Goal: Task Accomplishment & Management: Manage account settings

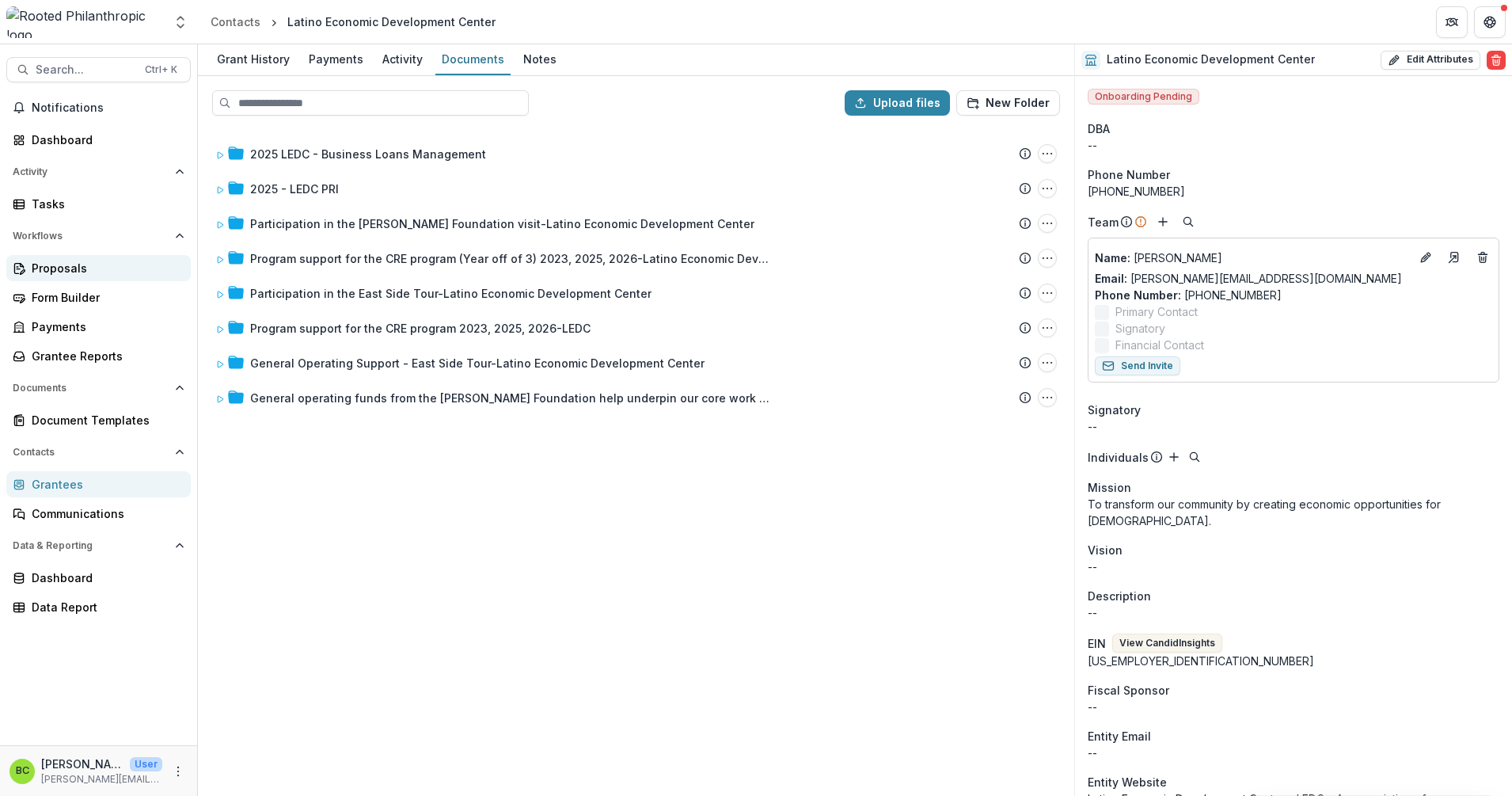
click at [93, 276] on div "Proposals" at bounding box center [105, 268] width 146 height 16
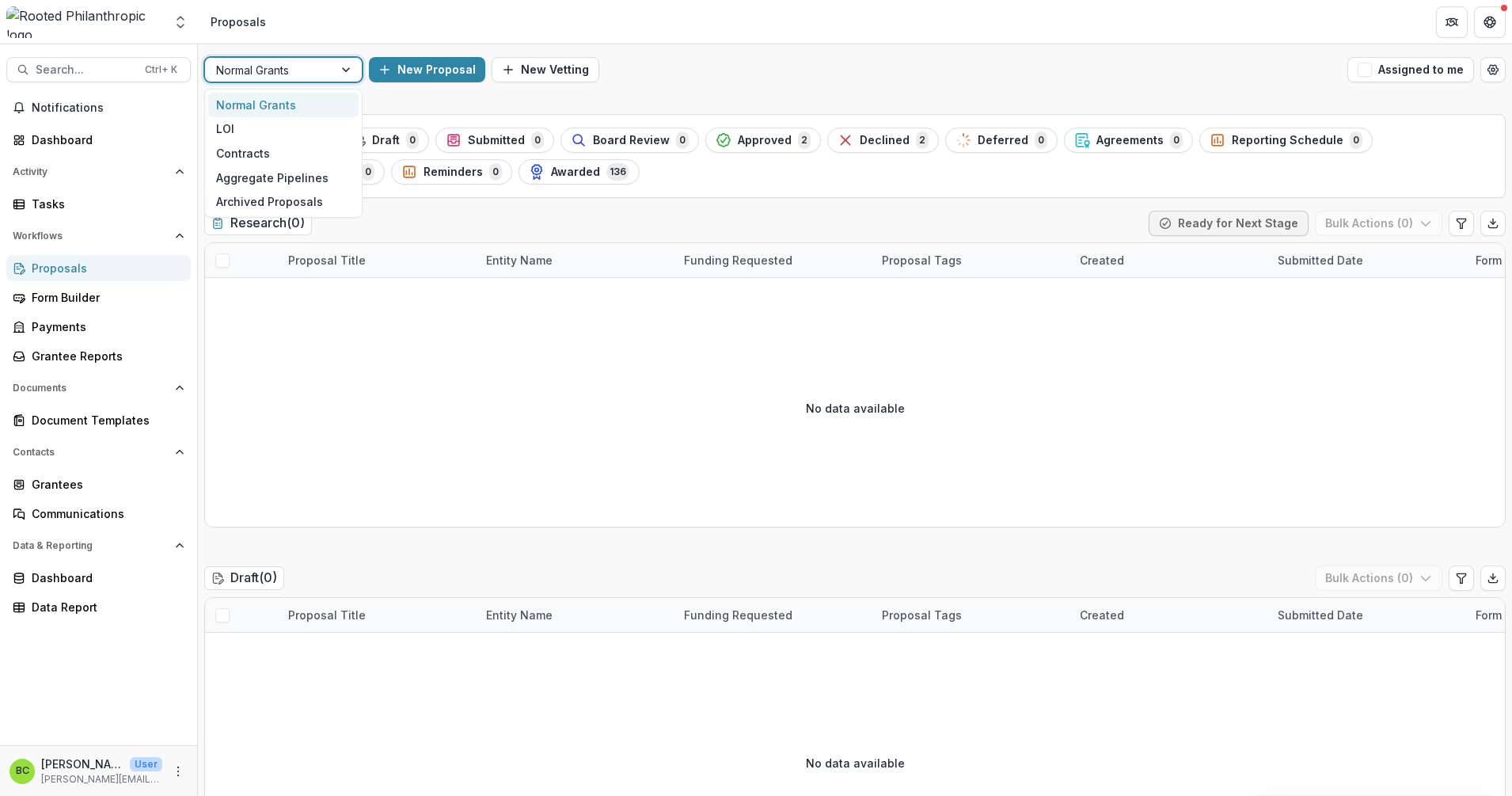
click at [353, 73] on div at bounding box center [347, 70] width 28 height 24
click at [319, 134] on div "LOI" at bounding box center [283, 129] width 150 height 25
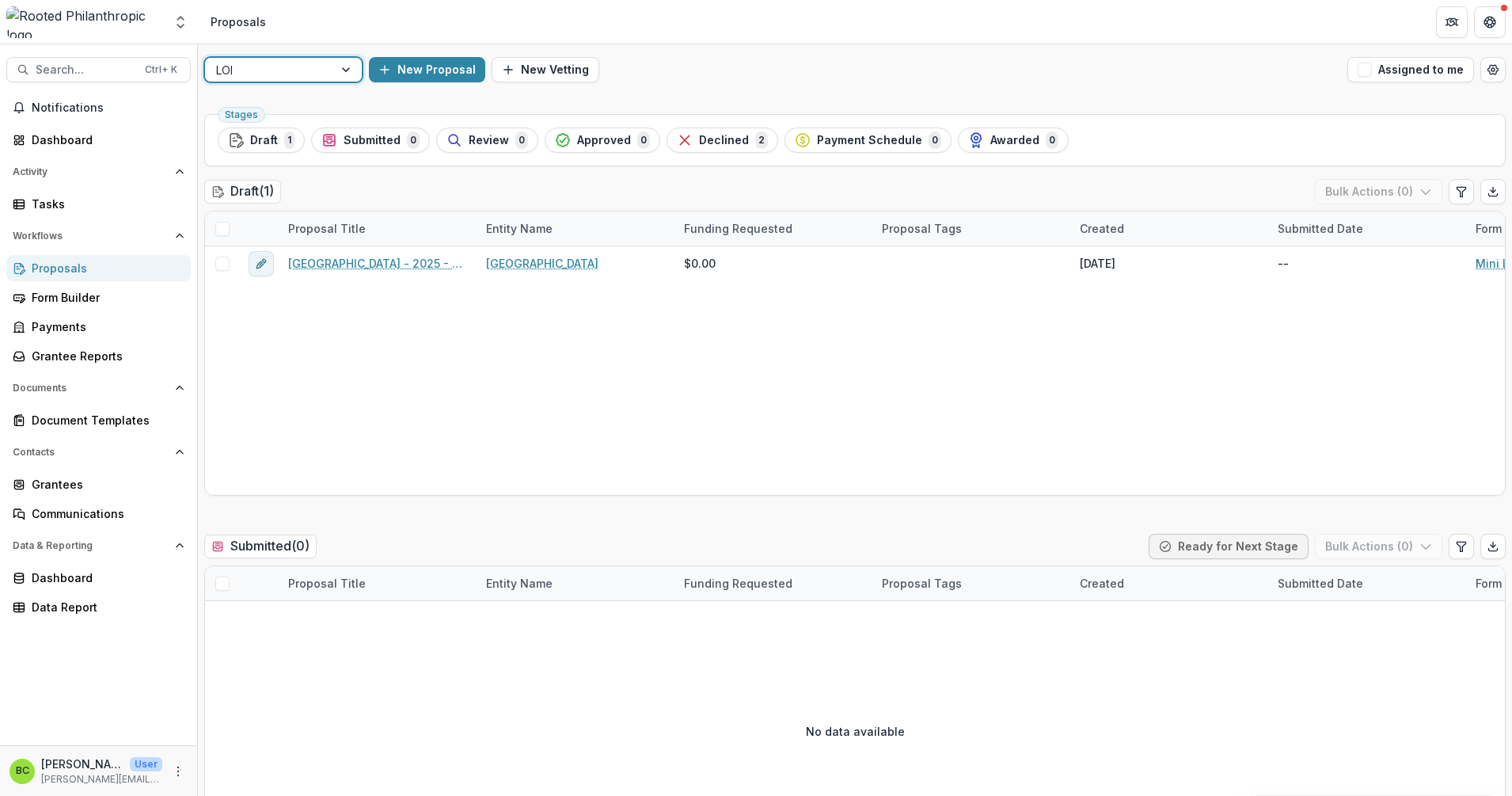
click at [354, 71] on div at bounding box center [347, 70] width 28 height 24
click at [330, 101] on div "Normal Grants" at bounding box center [283, 105] width 150 height 25
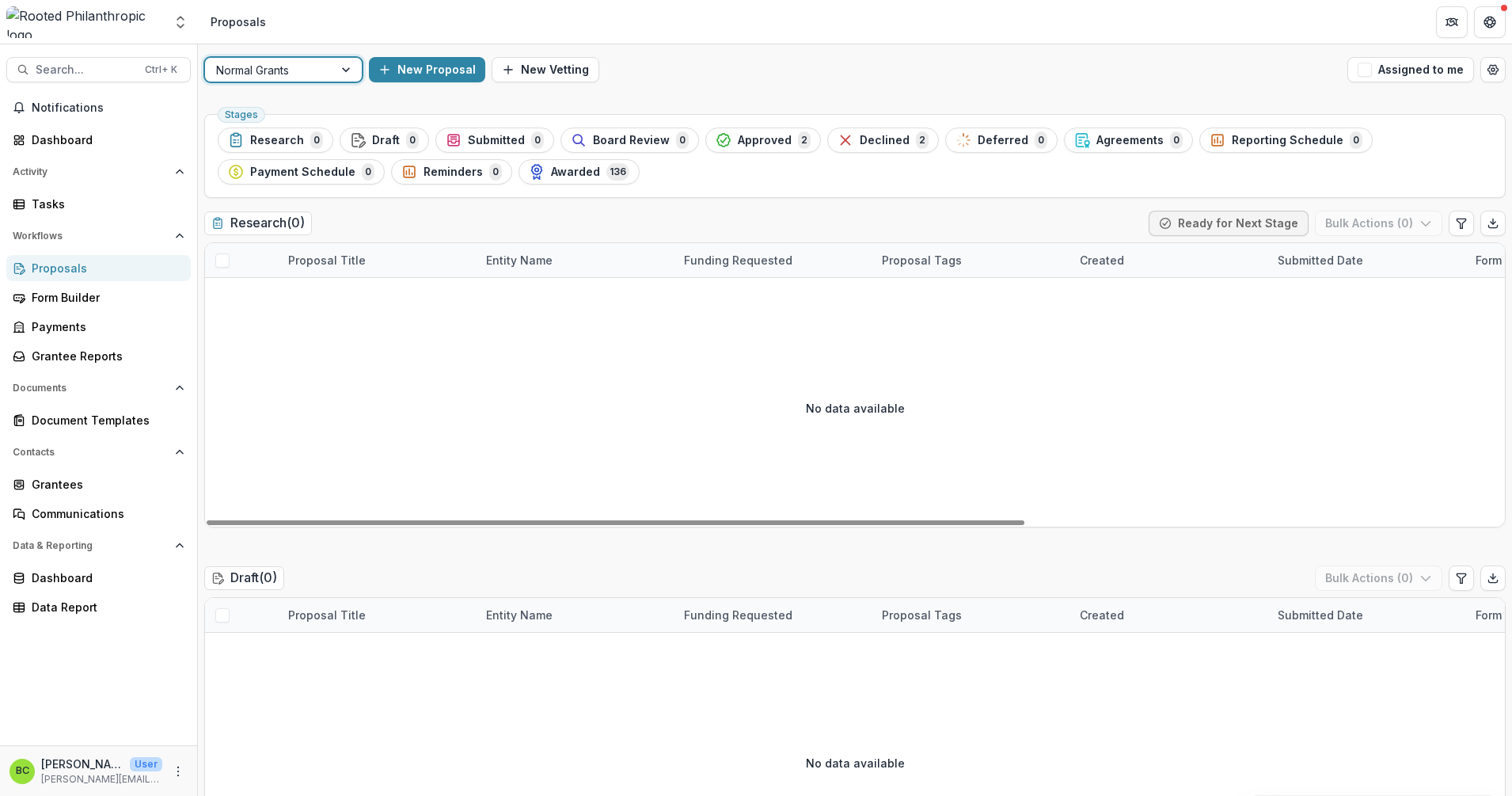
click at [513, 257] on div "Entity Name" at bounding box center [519, 260] width 85 height 16
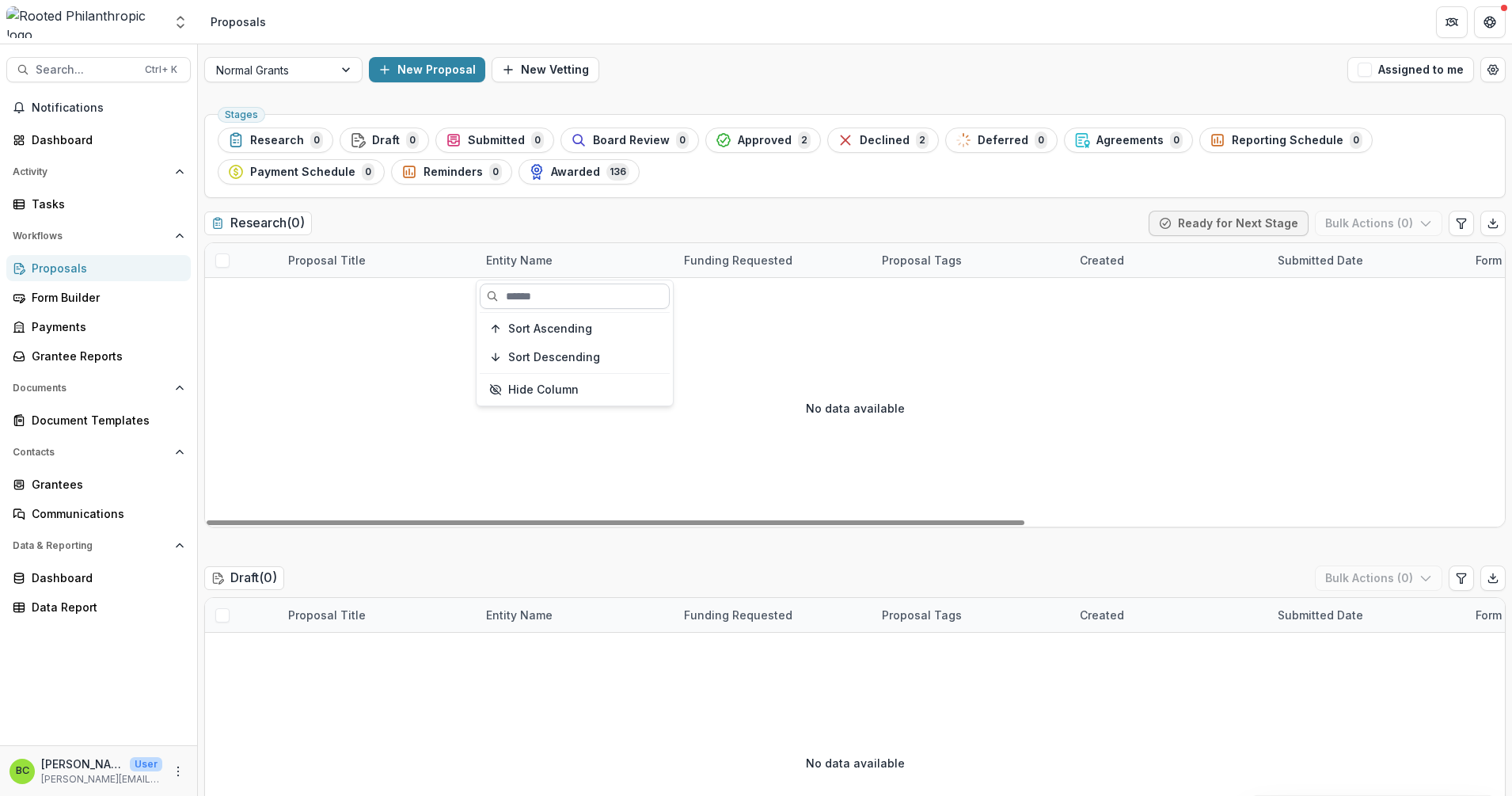
click at [517, 294] on input at bounding box center [575, 297] width 190 height 25
type input "*******"
click at [558, 166] on span "Awarded" at bounding box center [576, 172] width 49 height 14
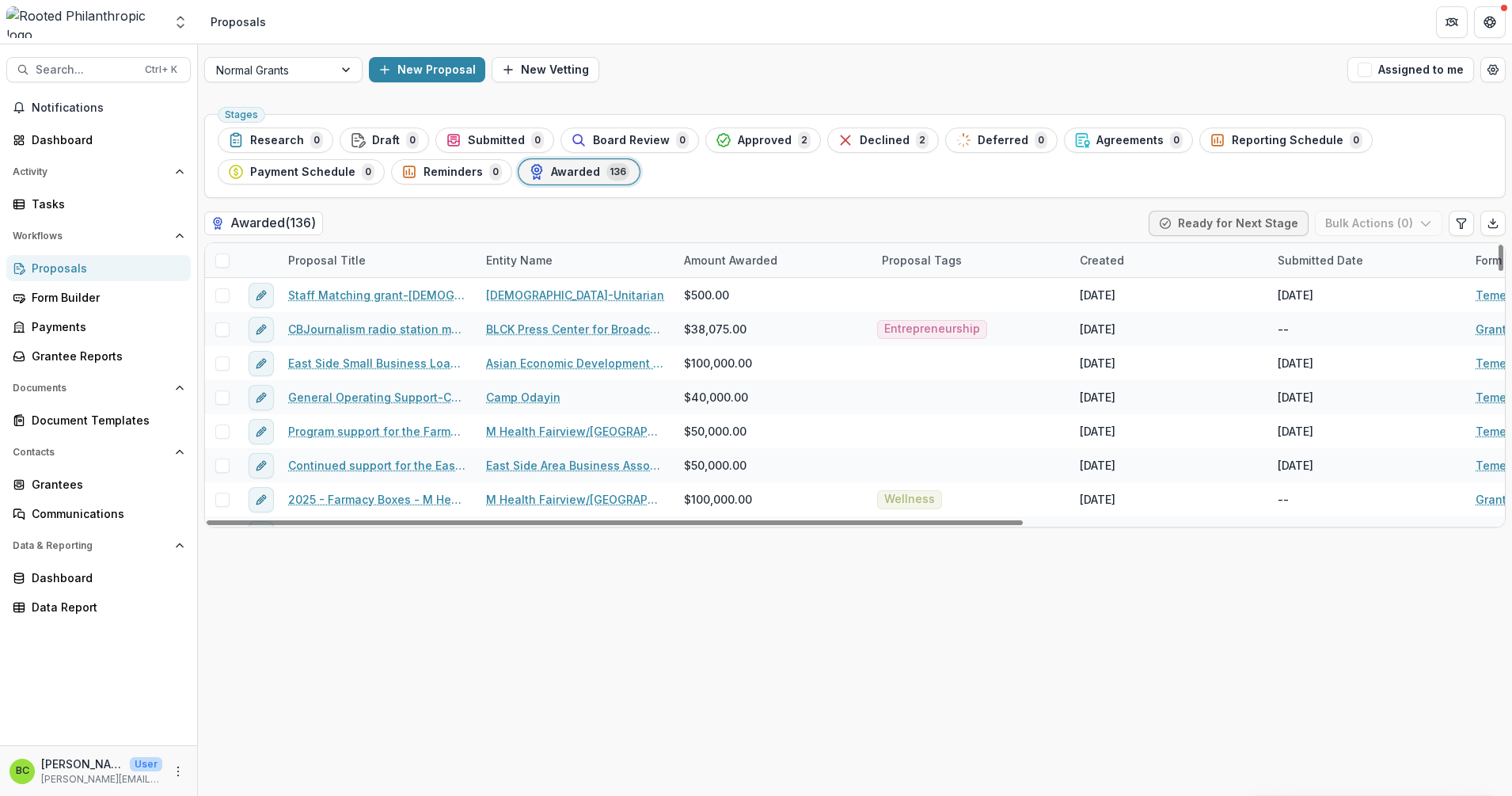
click at [528, 260] on div "Entity Name" at bounding box center [519, 260] width 85 height 16
click at [546, 297] on input at bounding box center [575, 297] width 190 height 25
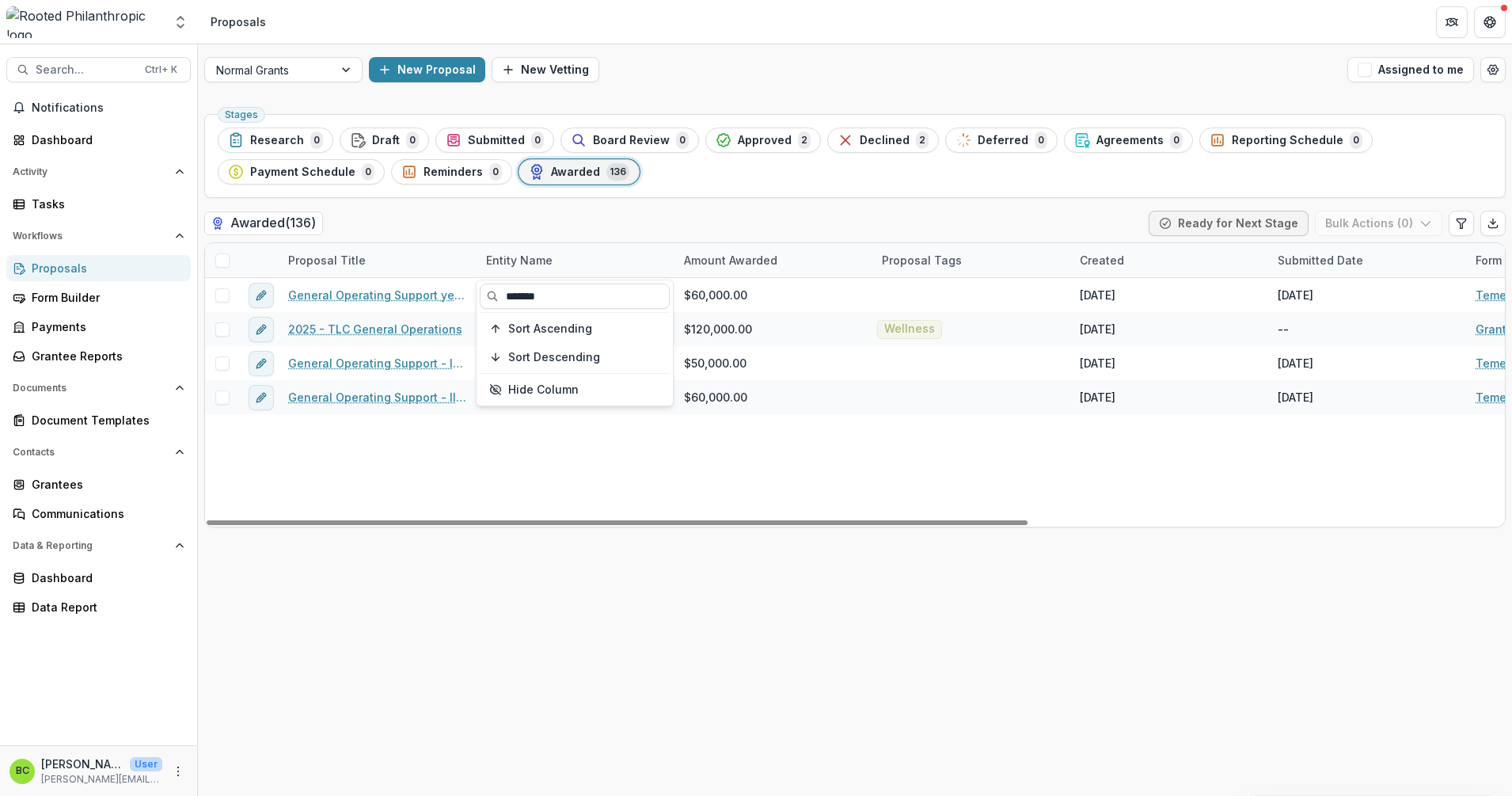
type input "*******"
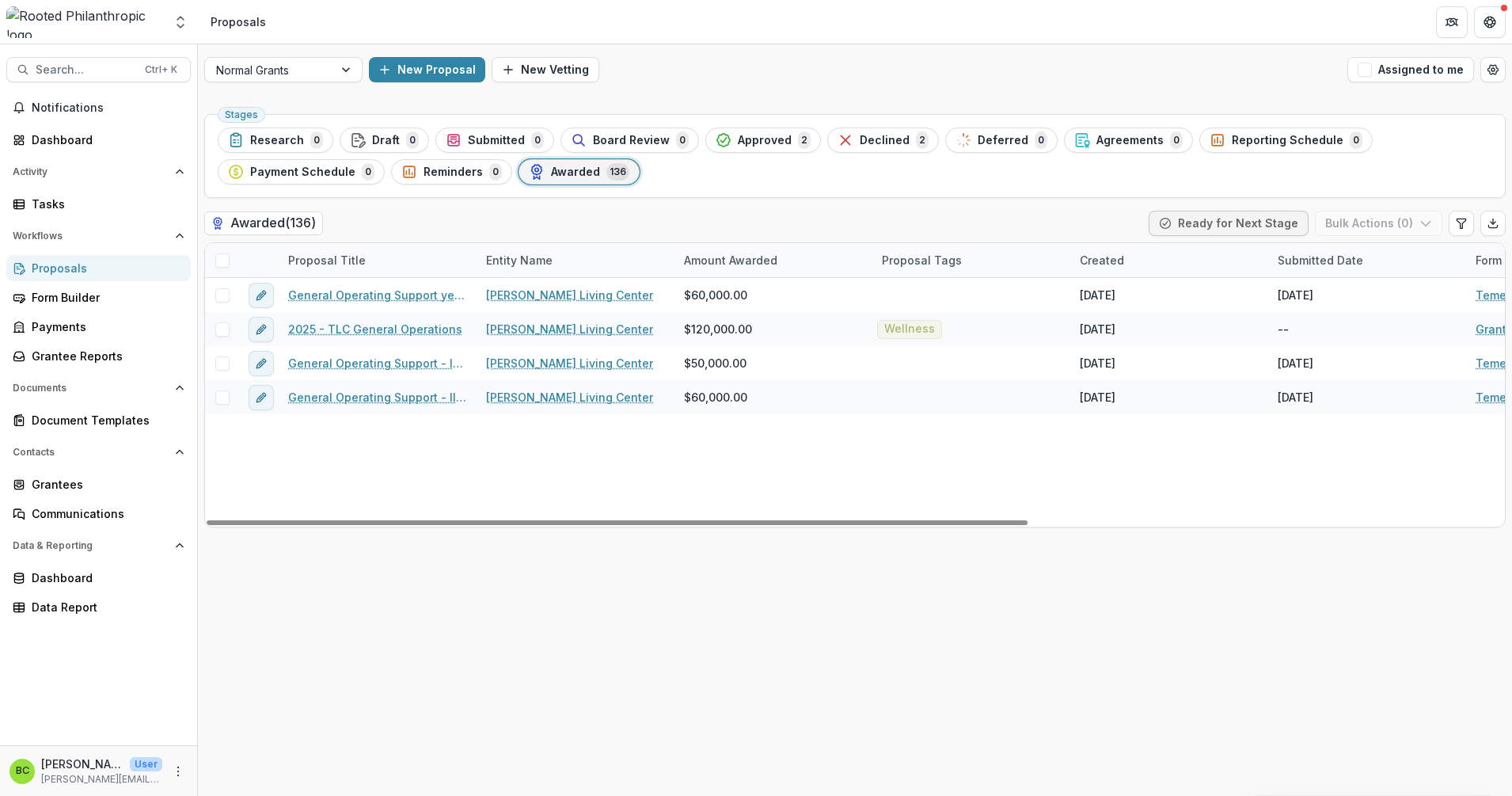
click at [536, 462] on div "General Operating Support year 2 of 2-[PERSON_NAME] Living Center [PERSON_NAME]…" at bounding box center [1232, 402] width 2053 height 248
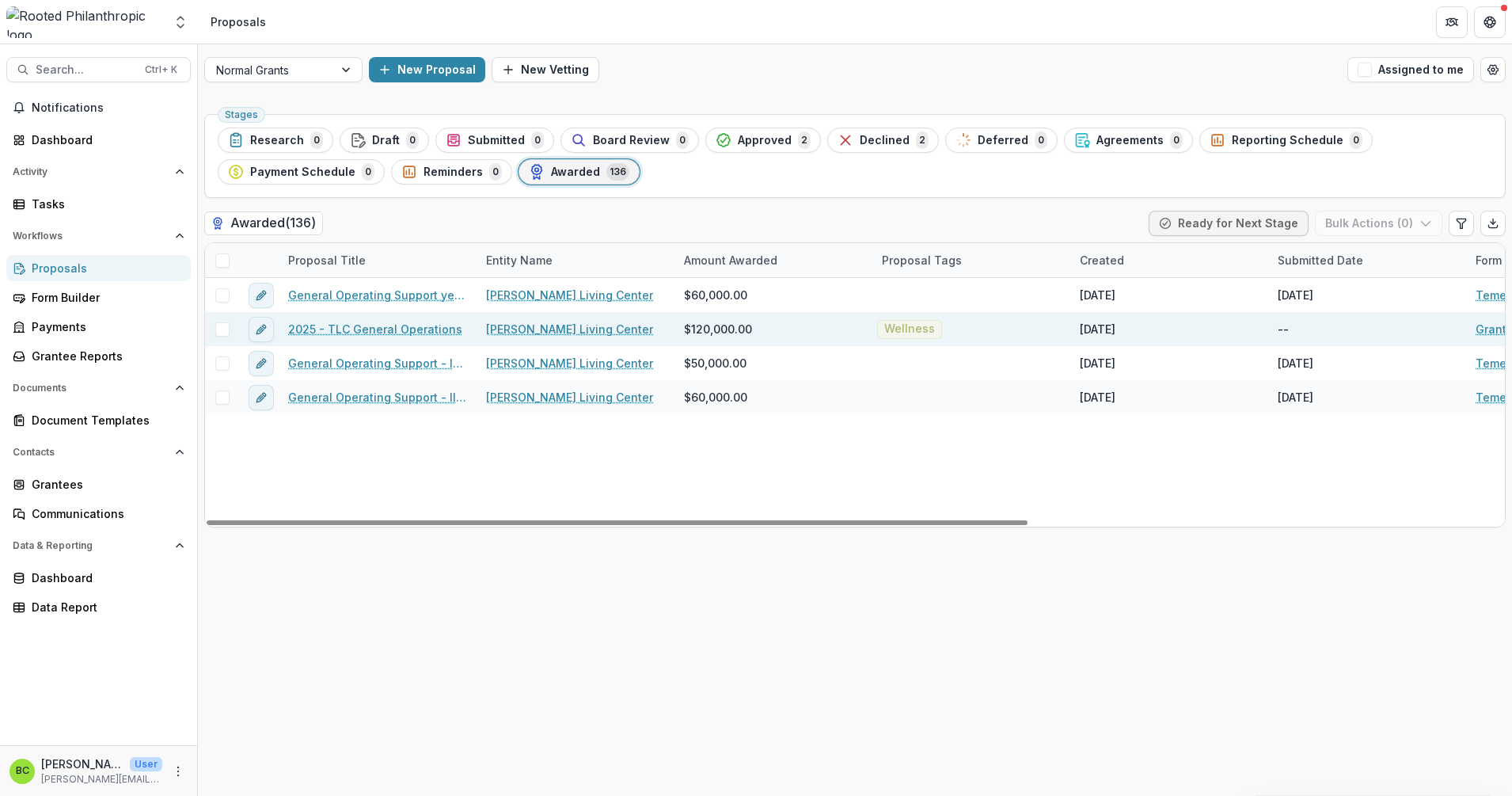
click at [345, 332] on link "2025 - TLC General Operations" at bounding box center [375, 329] width 175 height 16
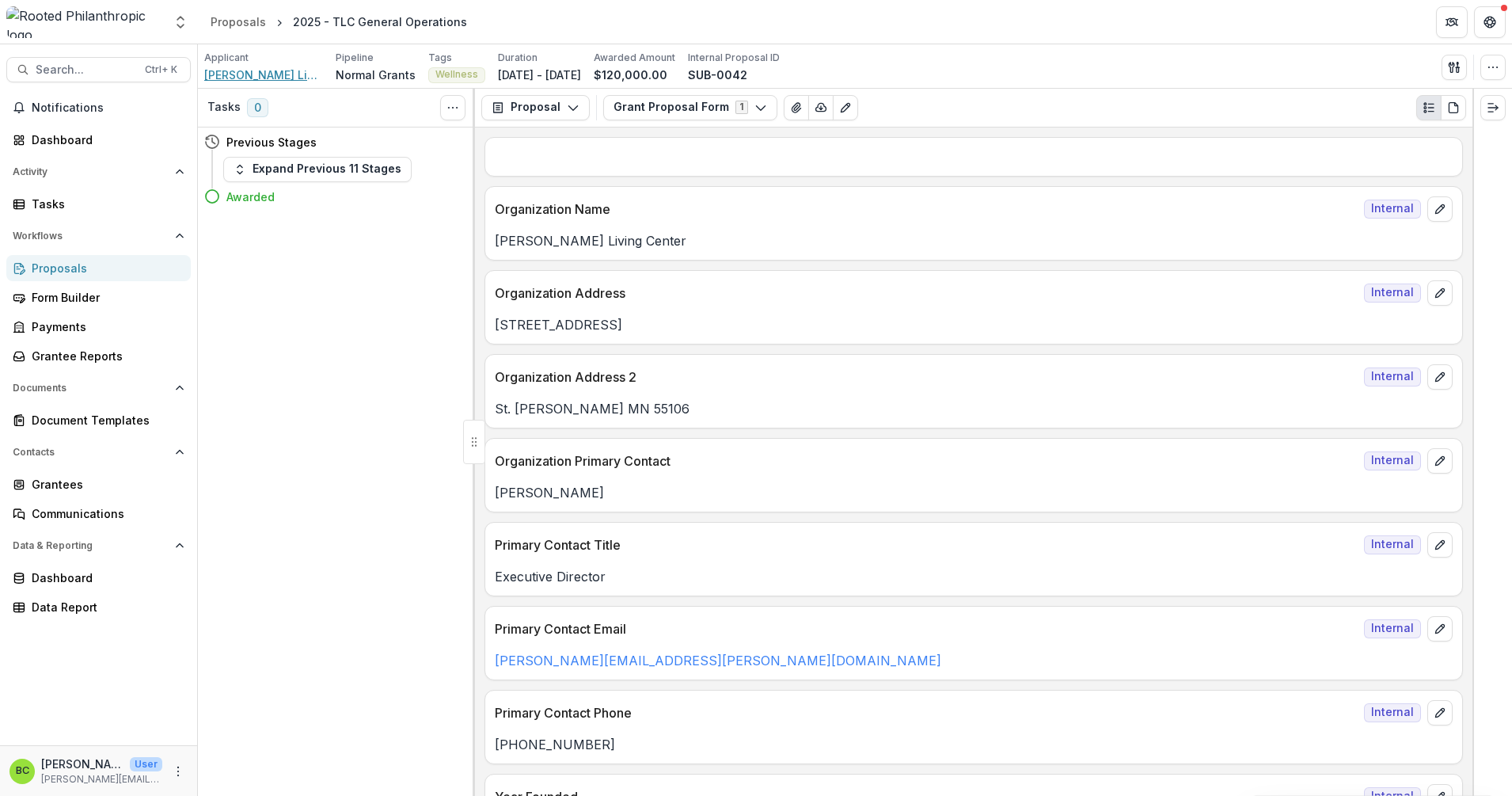
click at [303, 83] on span "[PERSON_NAME] Living Center" at bounding box center [264, 75] width 119 height 16
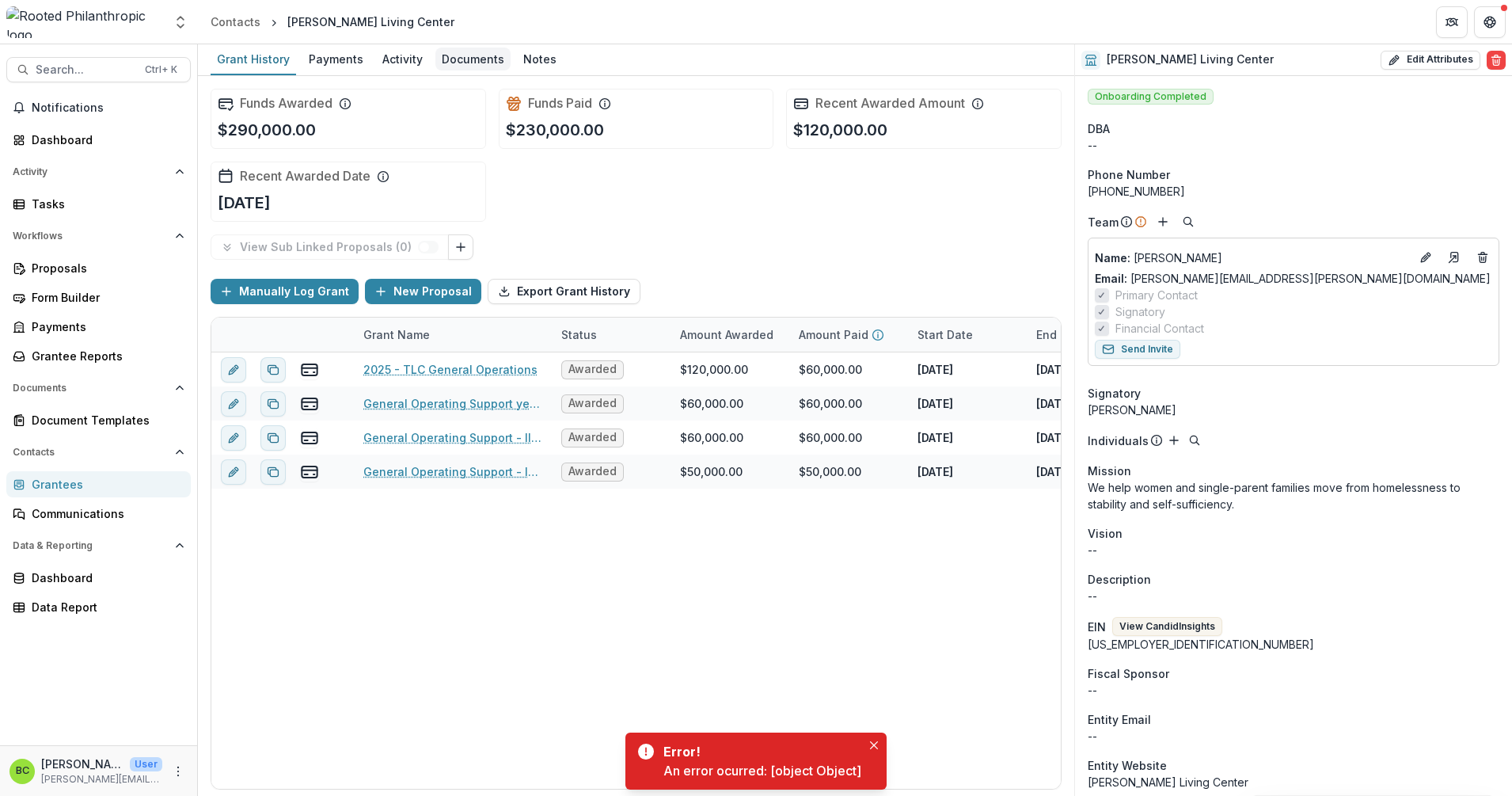
click at [469, 58] on div "Documents" at bounding box center [473, 58] width 75 height 23
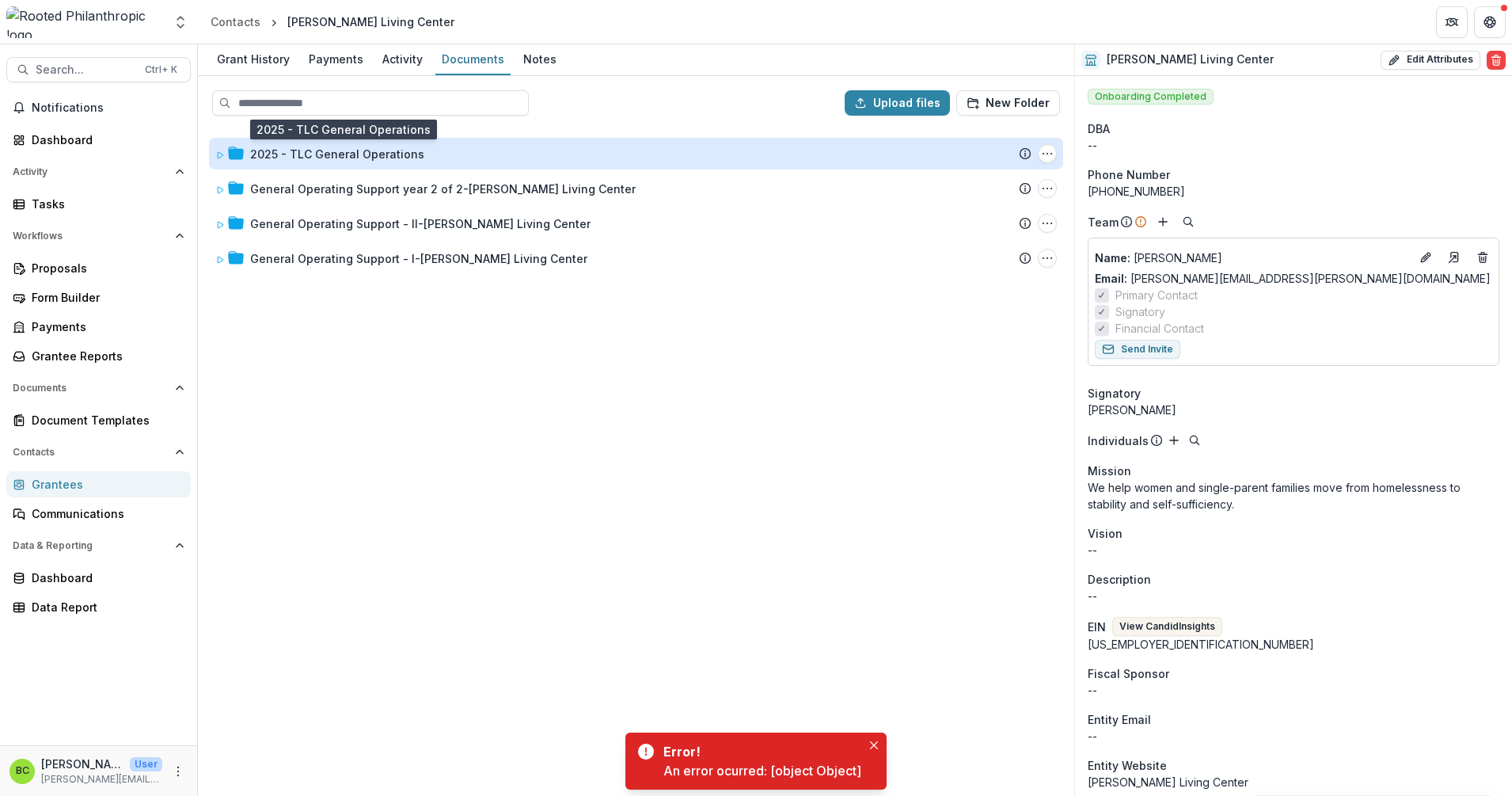
click at [265, 151] on div "2025 - TLC General Operations" at bounding box center [337, 154] width 175 height 16
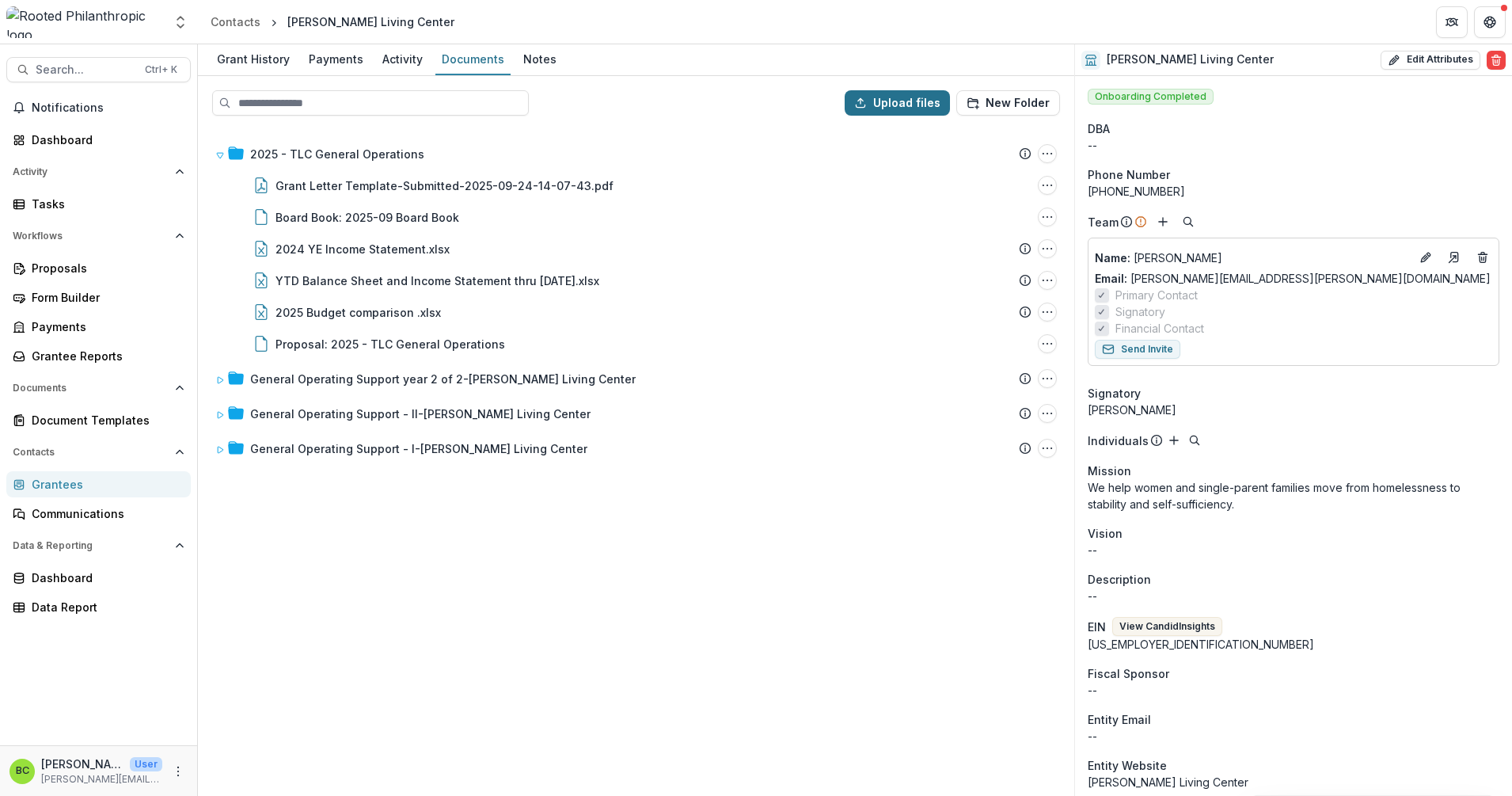
click at [922, 103] on button "Upload files" at bounding box center [897, 103] width 105 height 25
type input "**********"
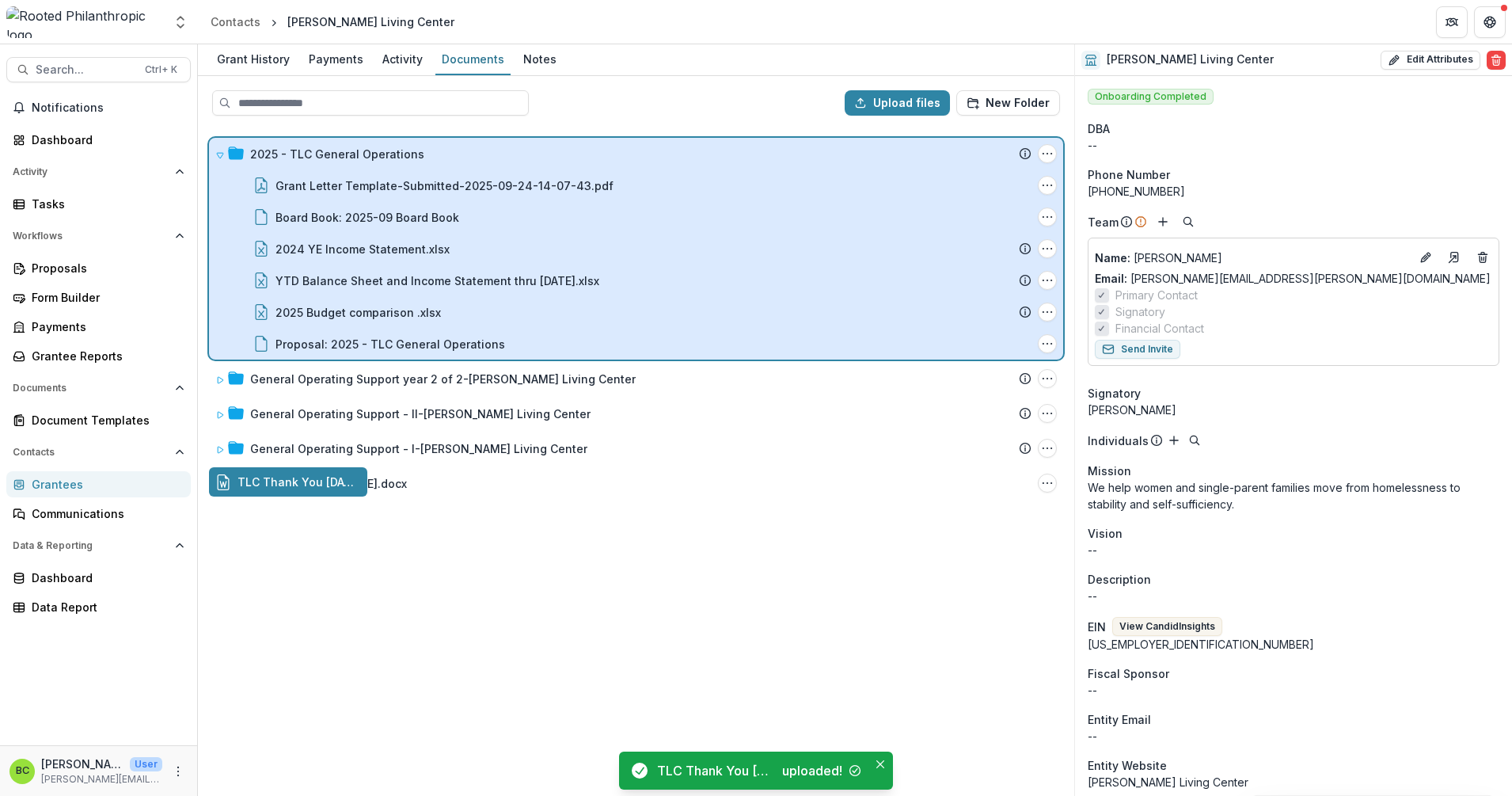
drag, startPoint x: 360, startPoint y: 479, endPoint x: 507, endPoint y: 190, distance: 324.2
click at [507, 190] on div "Upload files New Folder 2025 - TLC General Operations Submission Temelio Propos…" at bounding box center [636, 436] width 876 height 720
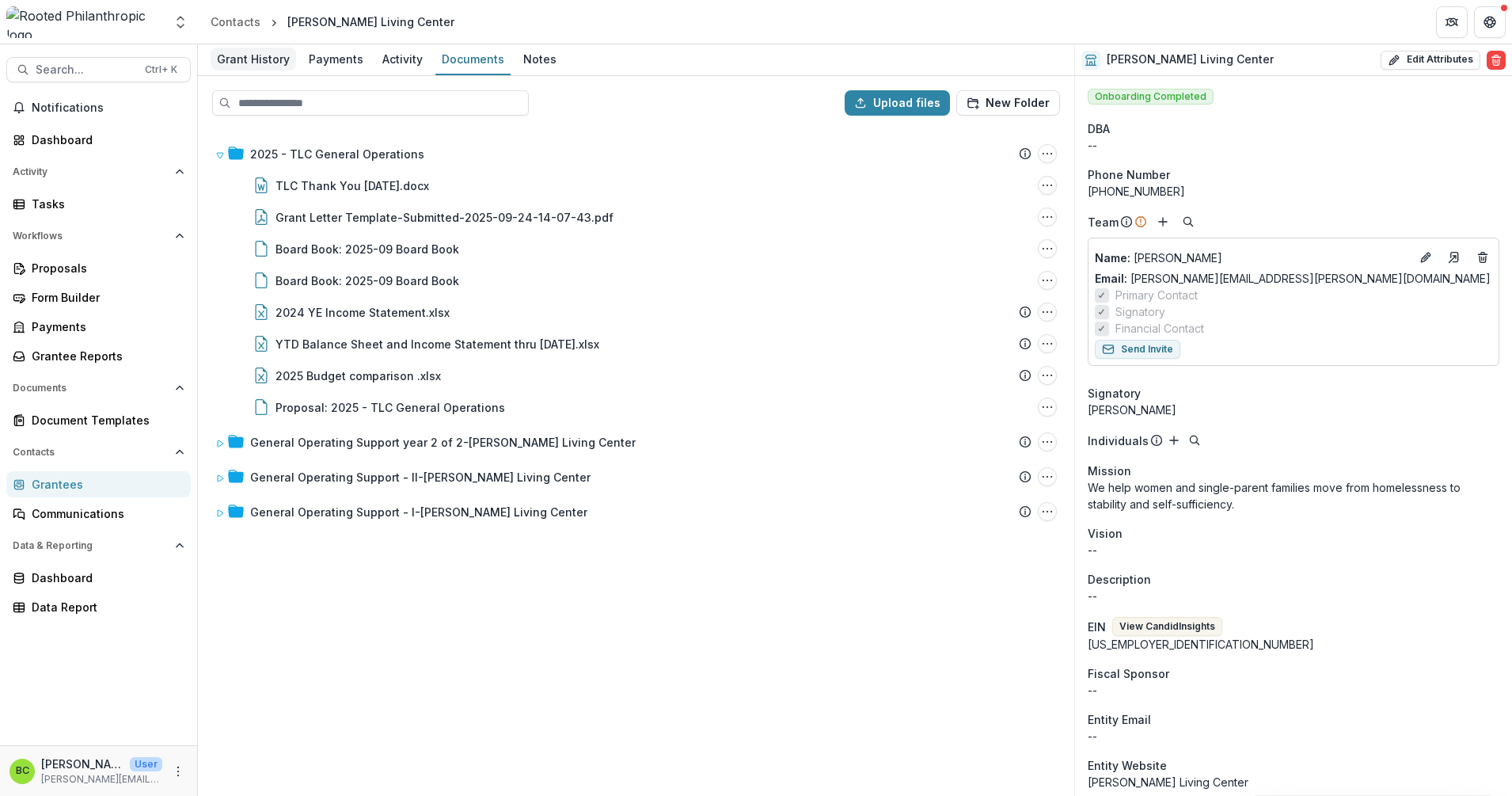
click at [243, 54] on div "Grant History" at bounding box center [254, 58] width 85 height 23
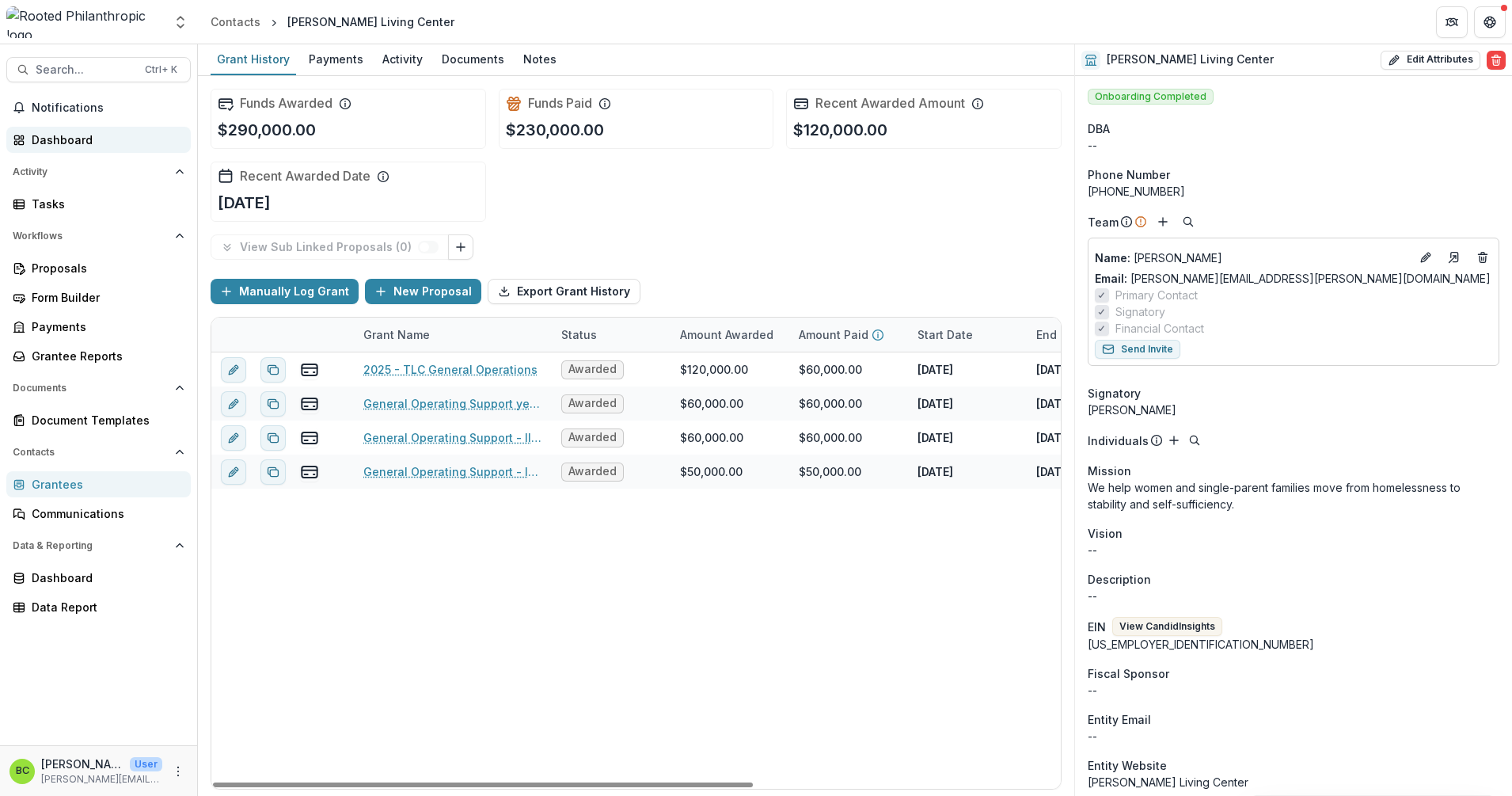
click at [70, 138] on div "Dashboard" at bounding box center [105, 140] width 146 height 16
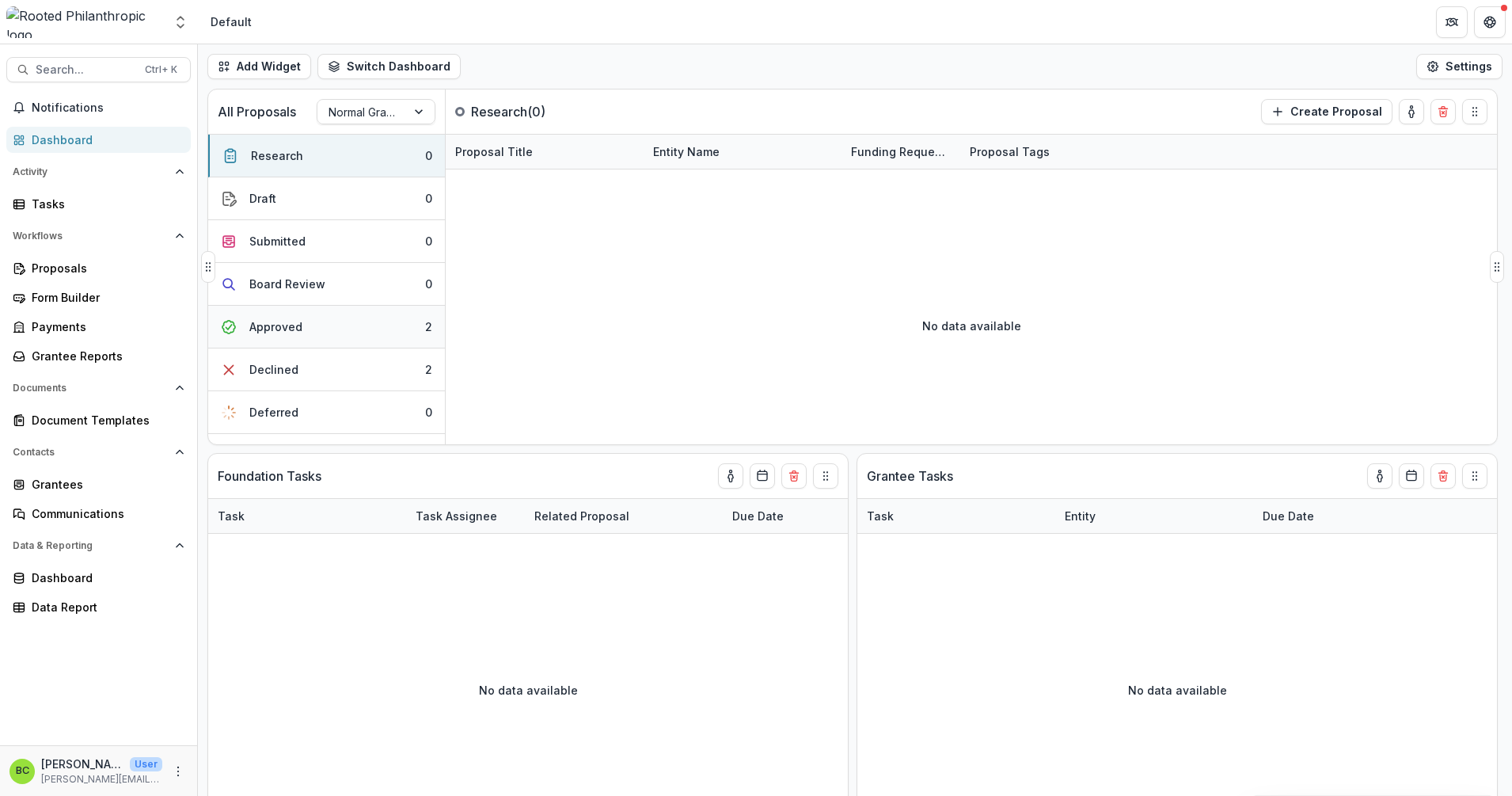
click at [359, 326] on button "Approved 2" at bounding box center [326, 327] width 236 height 43
